Goal: Navigation & Orientation: Find specific page/section

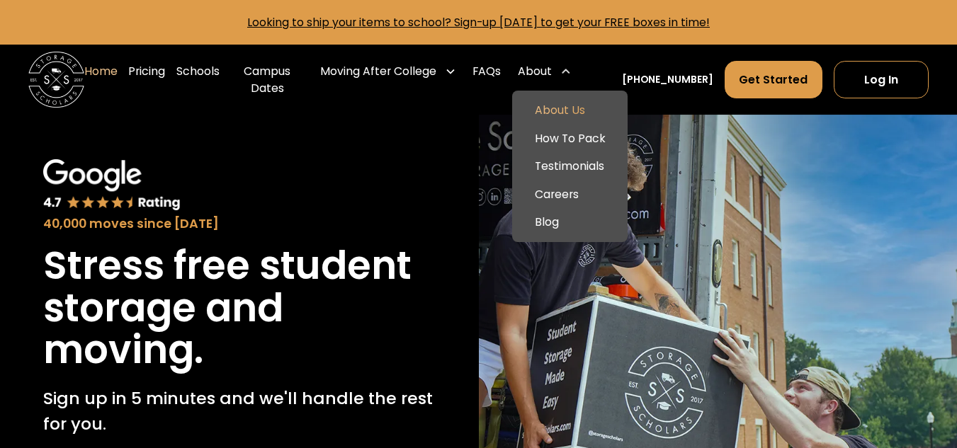
click at [571, 115] on link "About Us" at bounding box center [570, 110] width 104 height 28
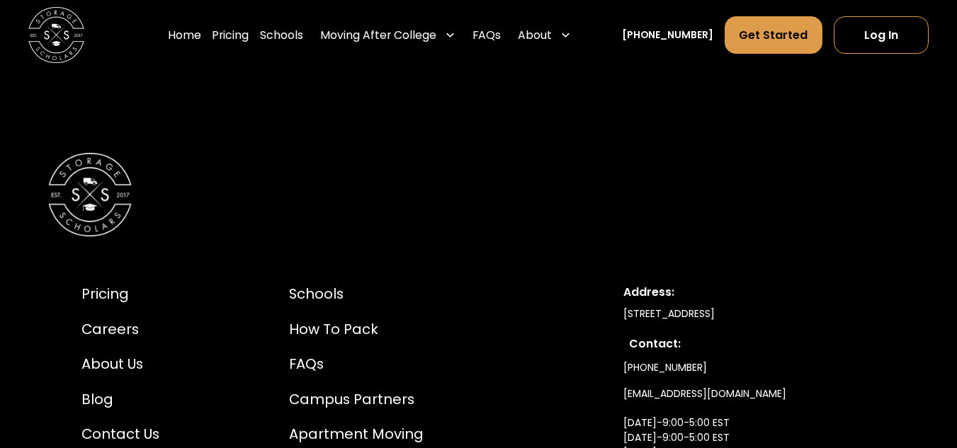
scroll to position [7215, 0]
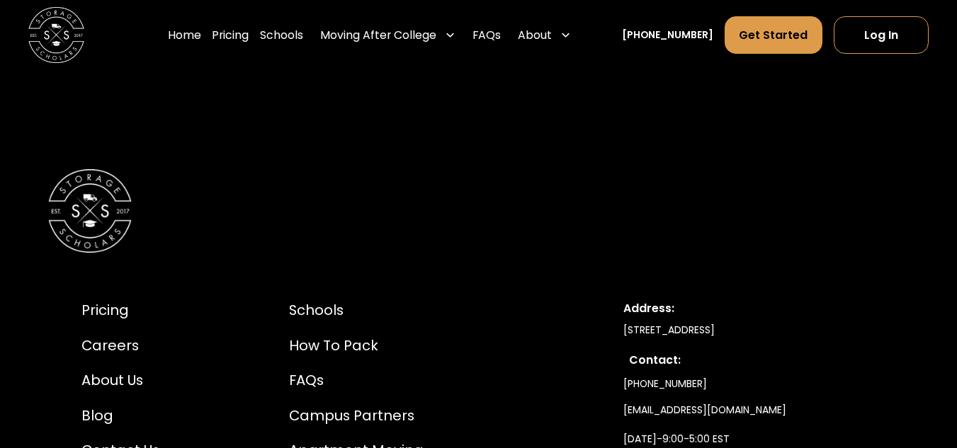
drag, startPoint x: 871, startPoint y: 316, endPoint x: 622, endPoint y: 315, distance: 248.5
copy div "[STREET_ADDRESS]"
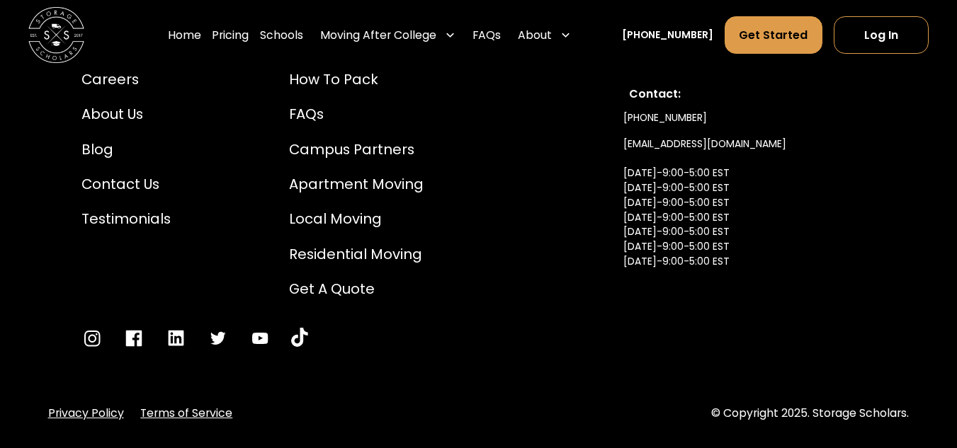
scroll to position [7499, 0]
